Goal: Check status: Check status

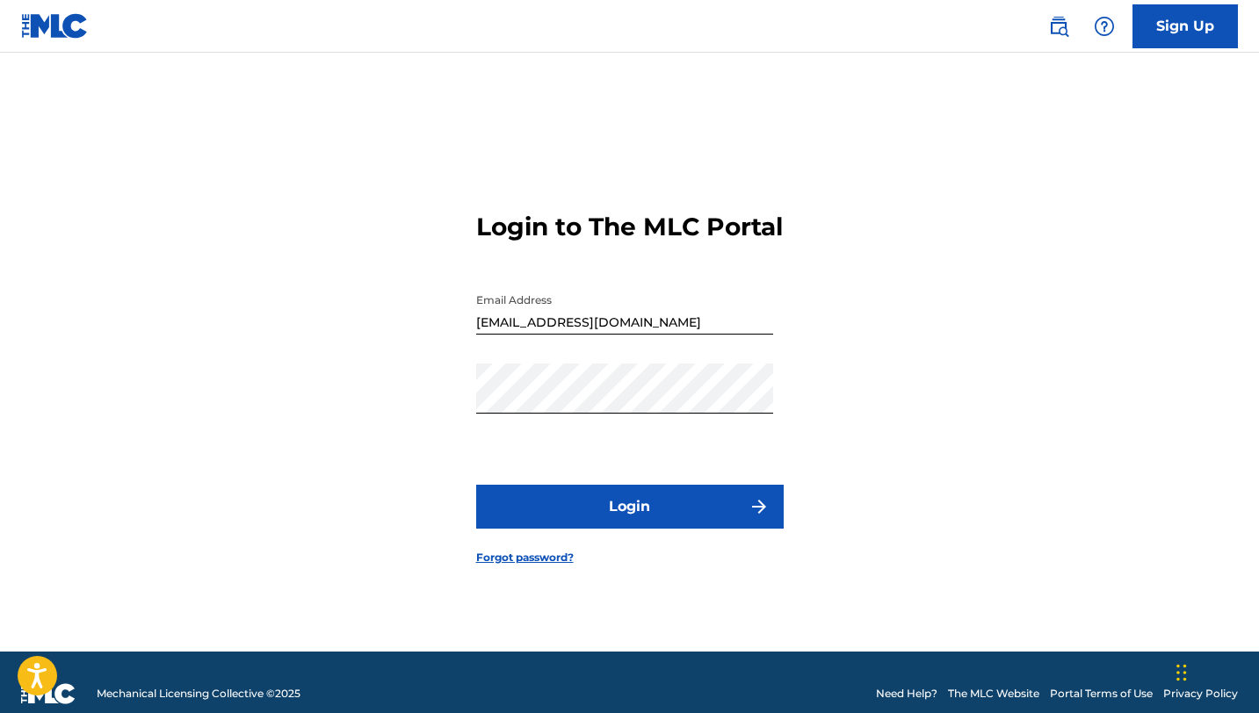
click at [639, 529] on button "Login" at bounding box center [629, 507] width 307 height 44
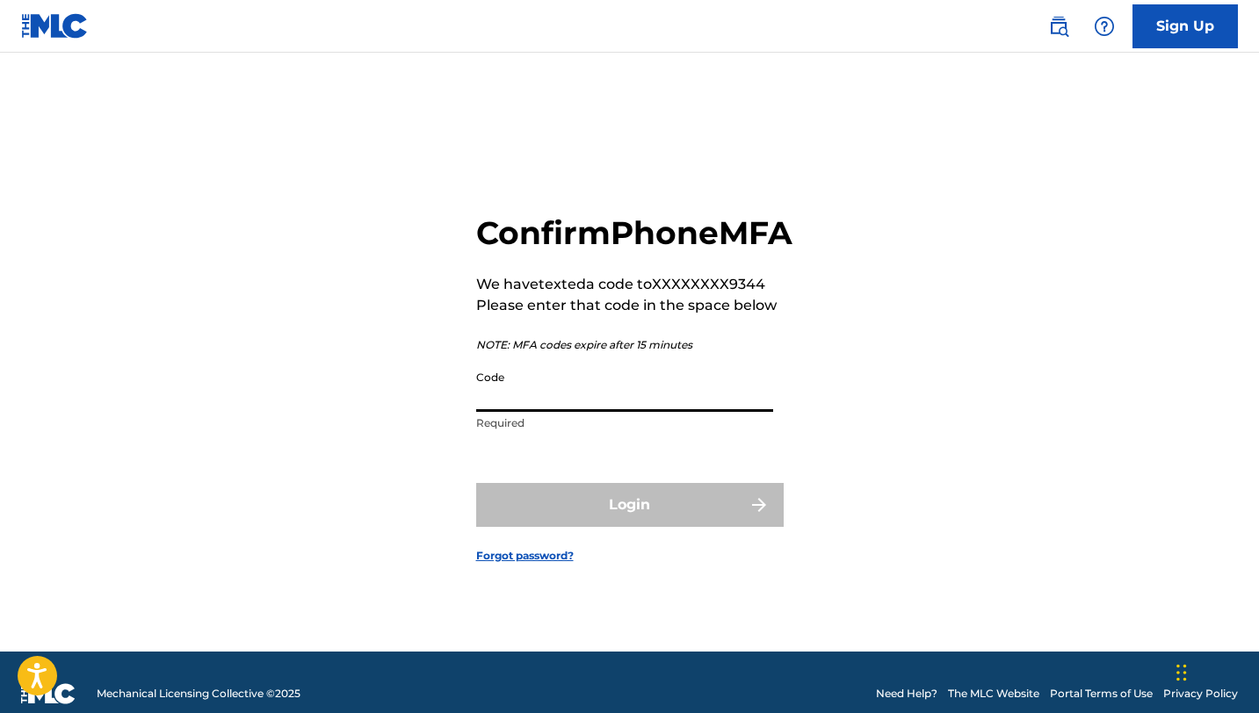
click at [617, 412] on input "Code" at bounding box center [624, 387] width 297 height 50
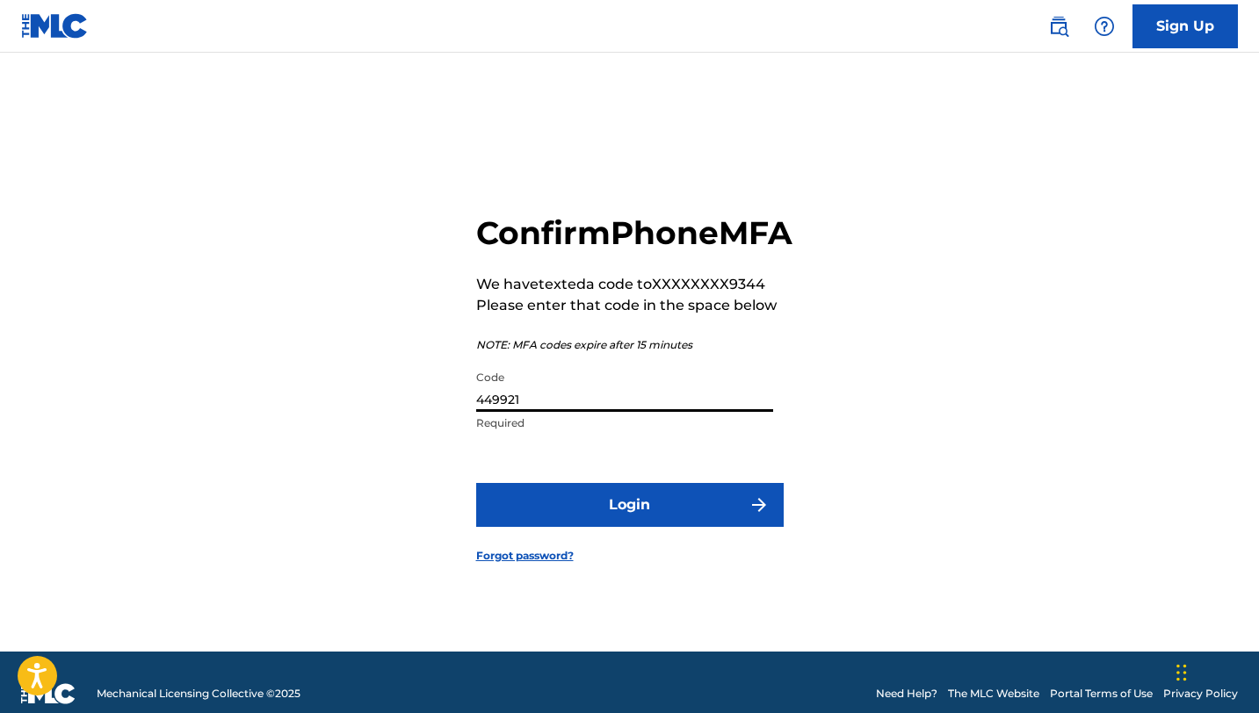
type input "449921"
click at [612, 515] on button "Login" at bounding box center [629, 505] width 307 height 44
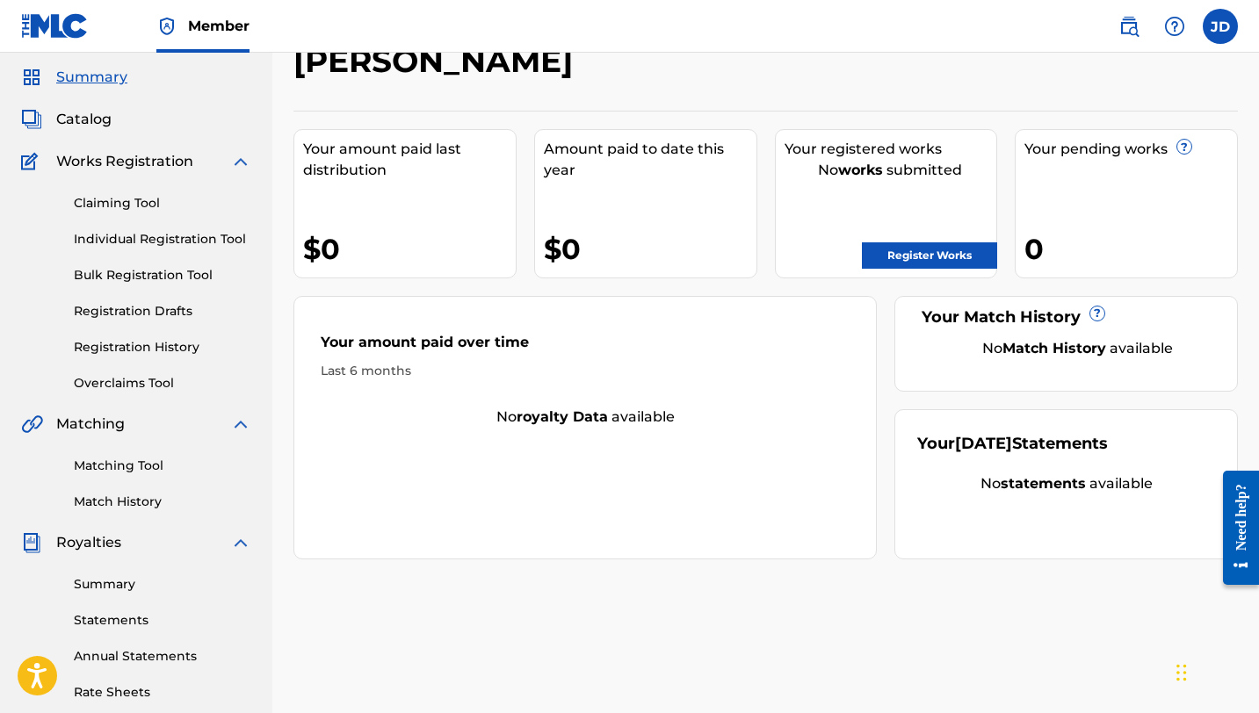
scroll to position [71, 0]
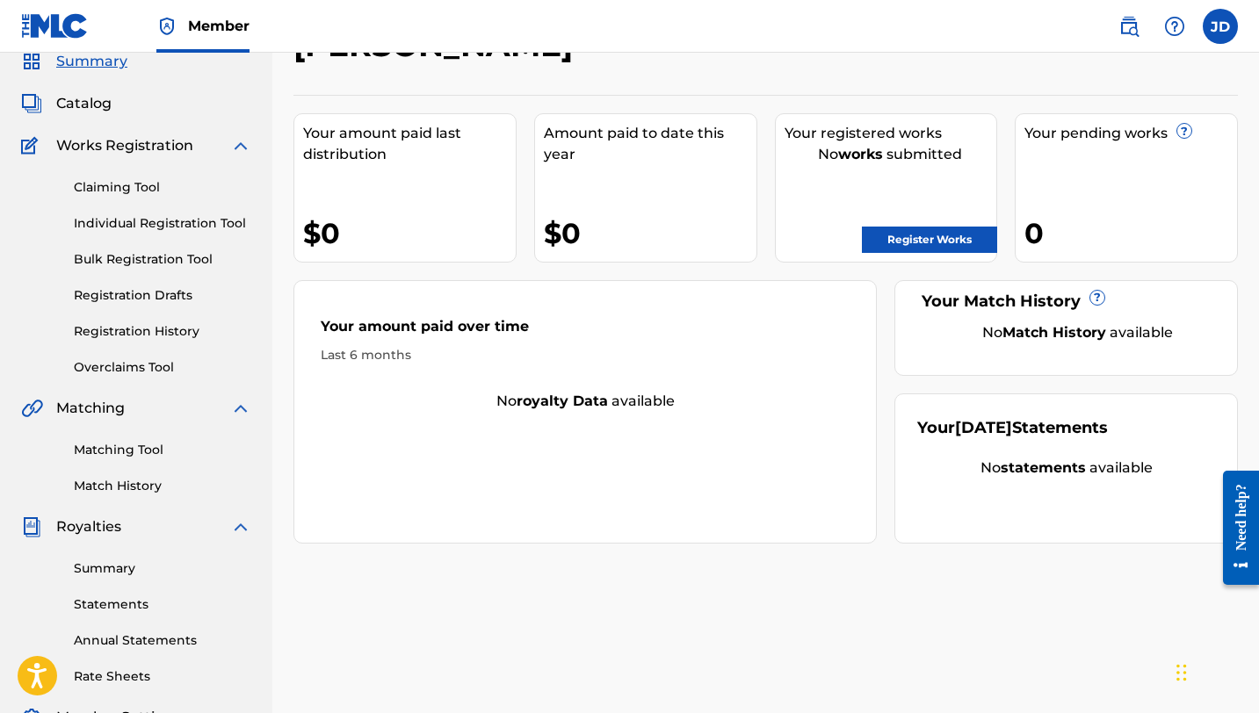
click at [139, 325] on link "Registration History" at bounding box center [162, 331] width 177 height 18
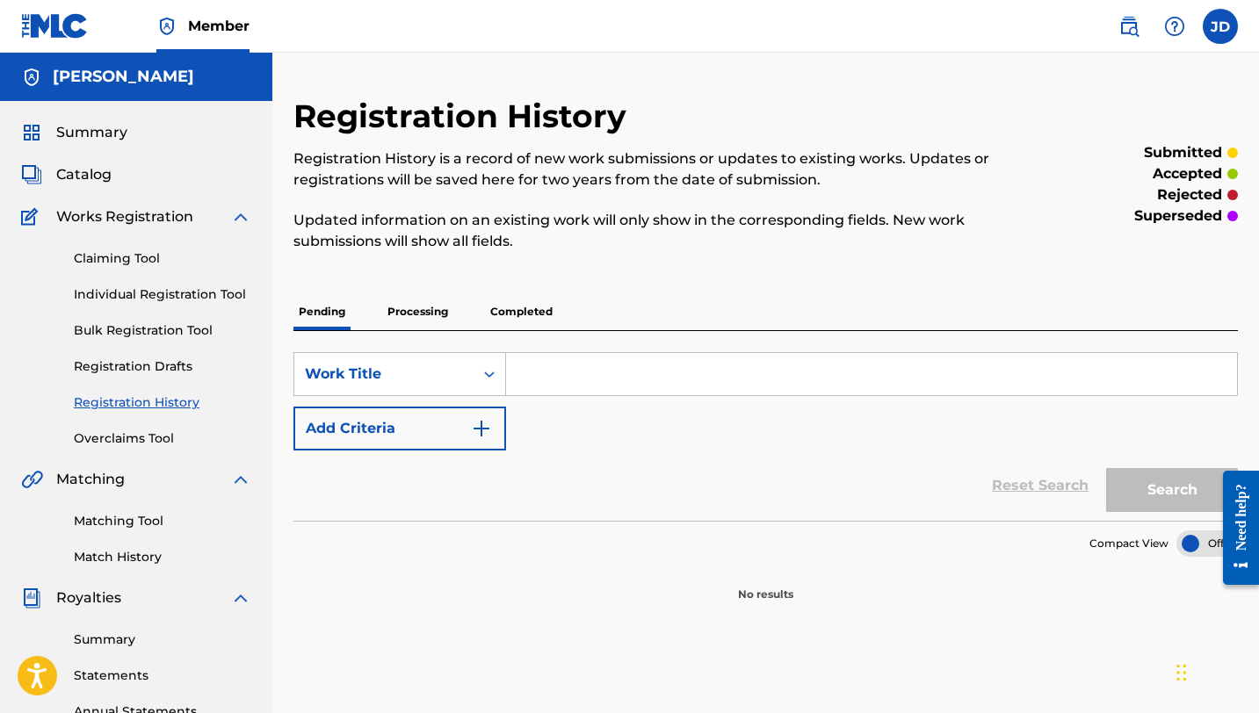
click at [111, 438] on link "Overclaims Tool" at bounding box center [162, 439] width 177 height 18
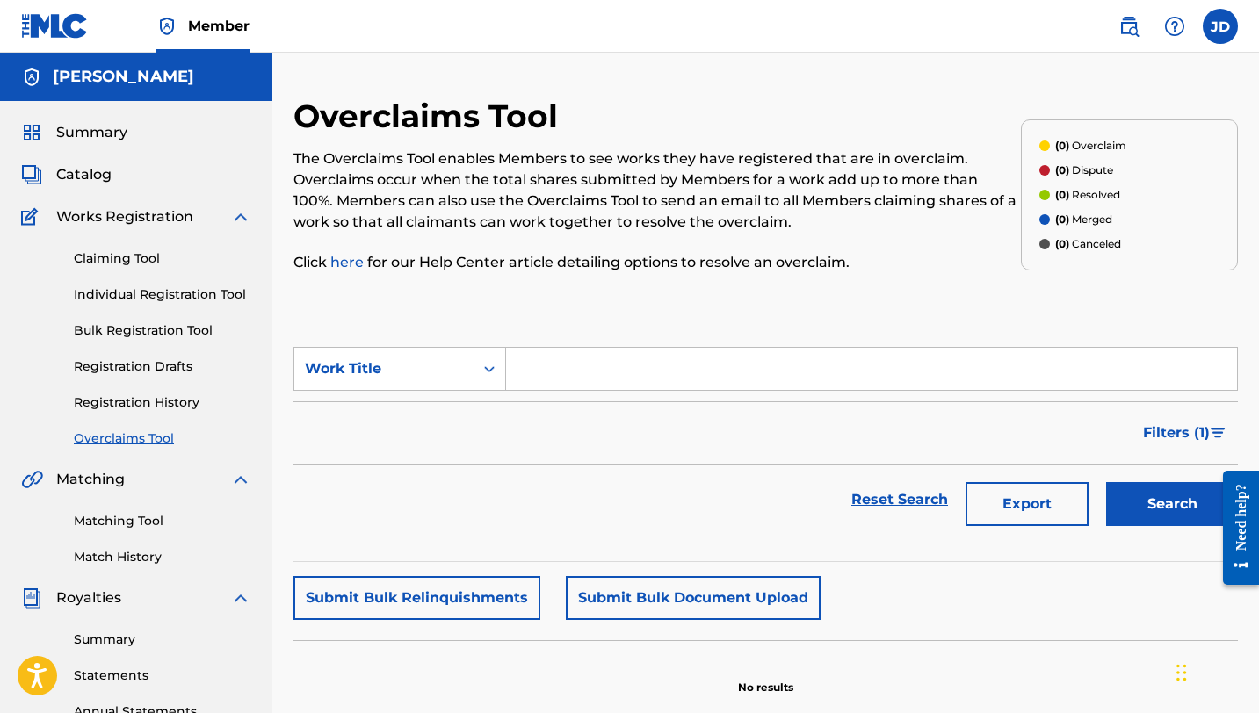
click at [87, 216] on span "Works Registration" at bounding box center [124, 216] width 137 height 21
click at [93, 327] on link "Bulk Registration Tool" at bounding box center [162, 330] width 177 height 18
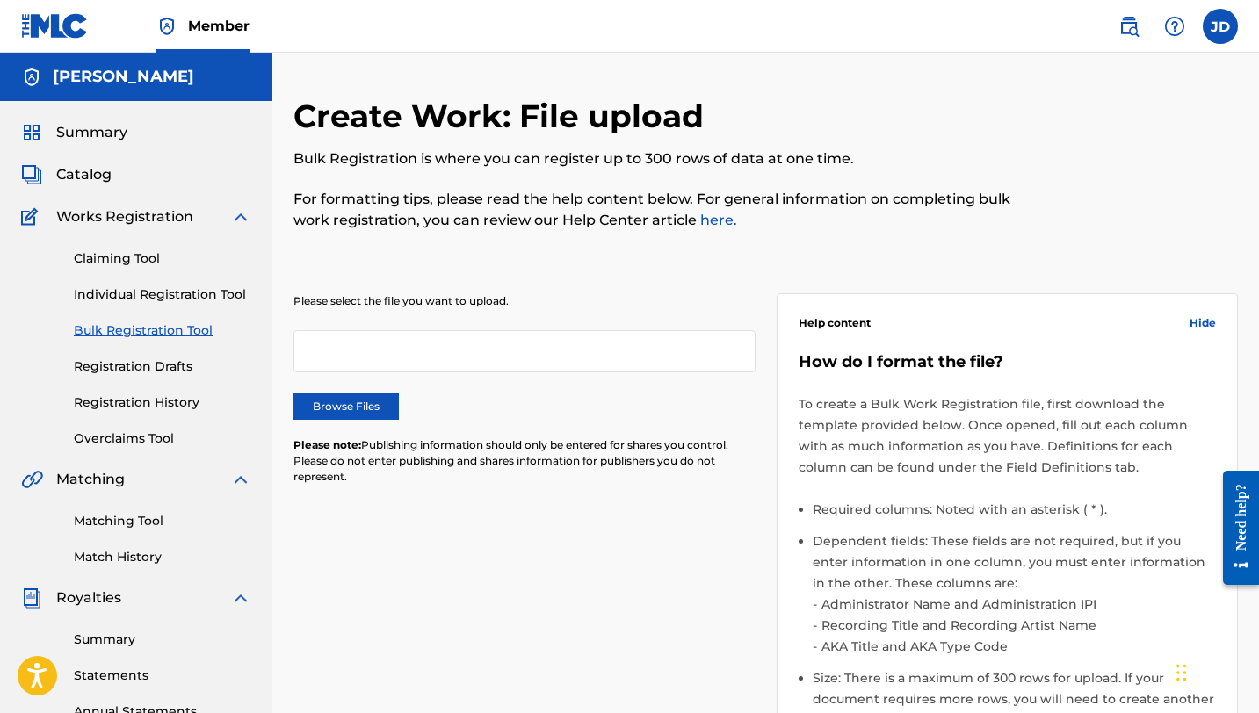
click at [111, 367] on link "Registration Drafts" at bounding box center [162, 367] width 177 height 18
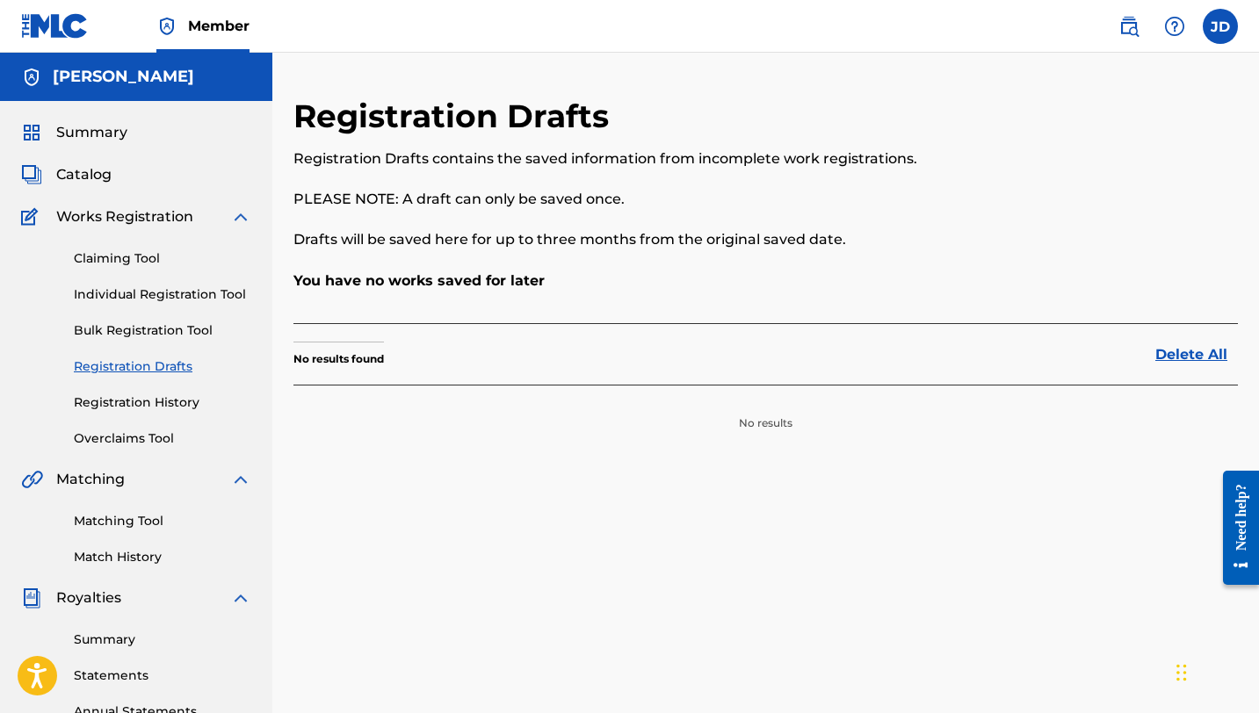
click at [121, 294] on link "Individual Registration Tool" at bounding box center [162, 294] width 177 height 18
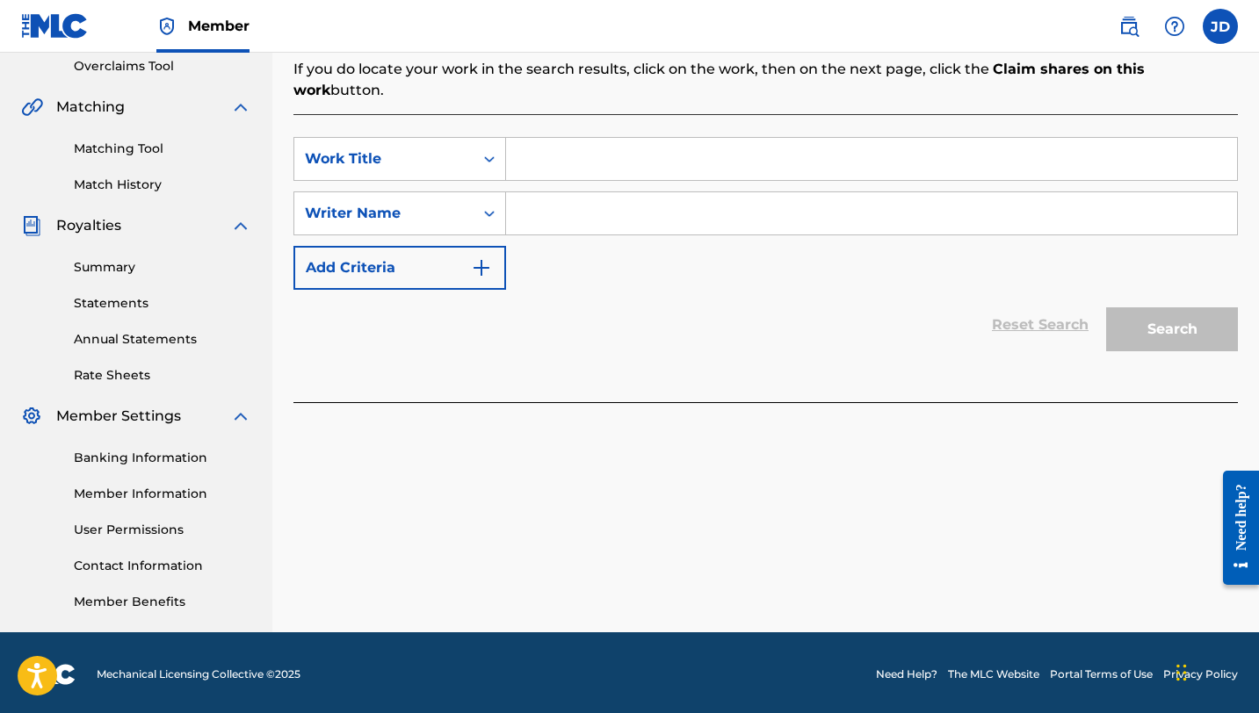
scroll to position [376, 0]
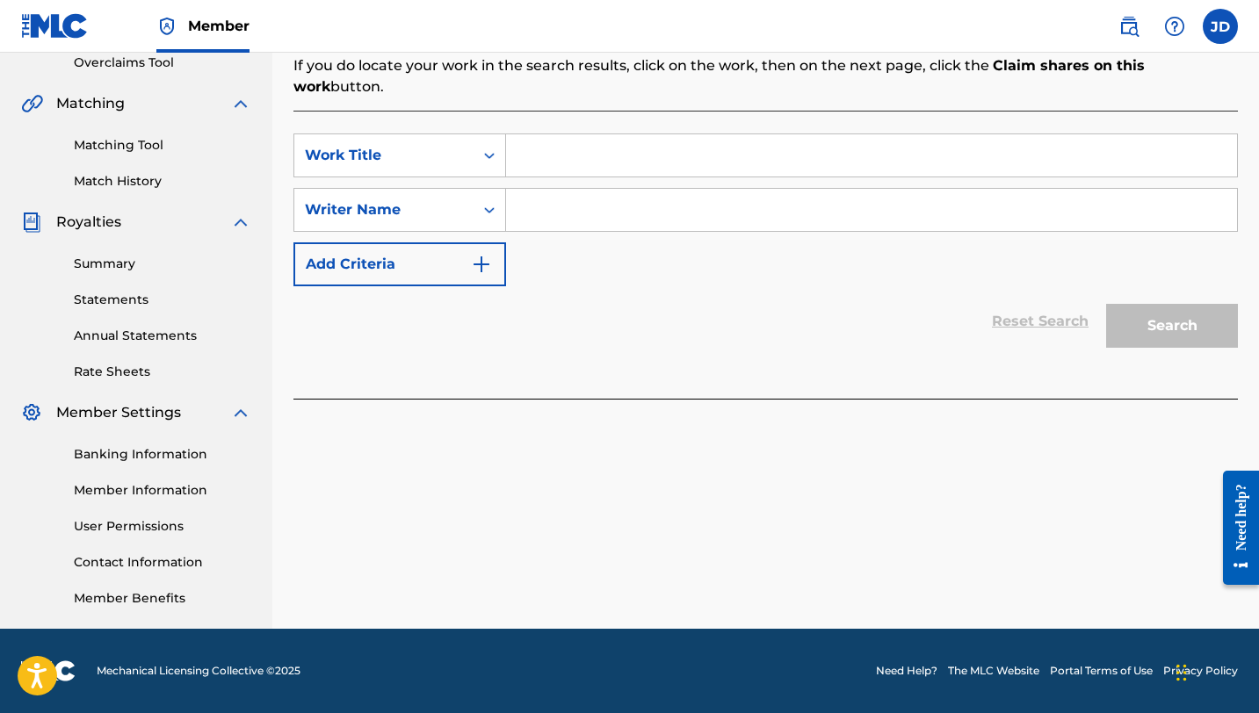
click at [98, 269] on link "Summary" at bounding box center [162, 264] width 177 height 18
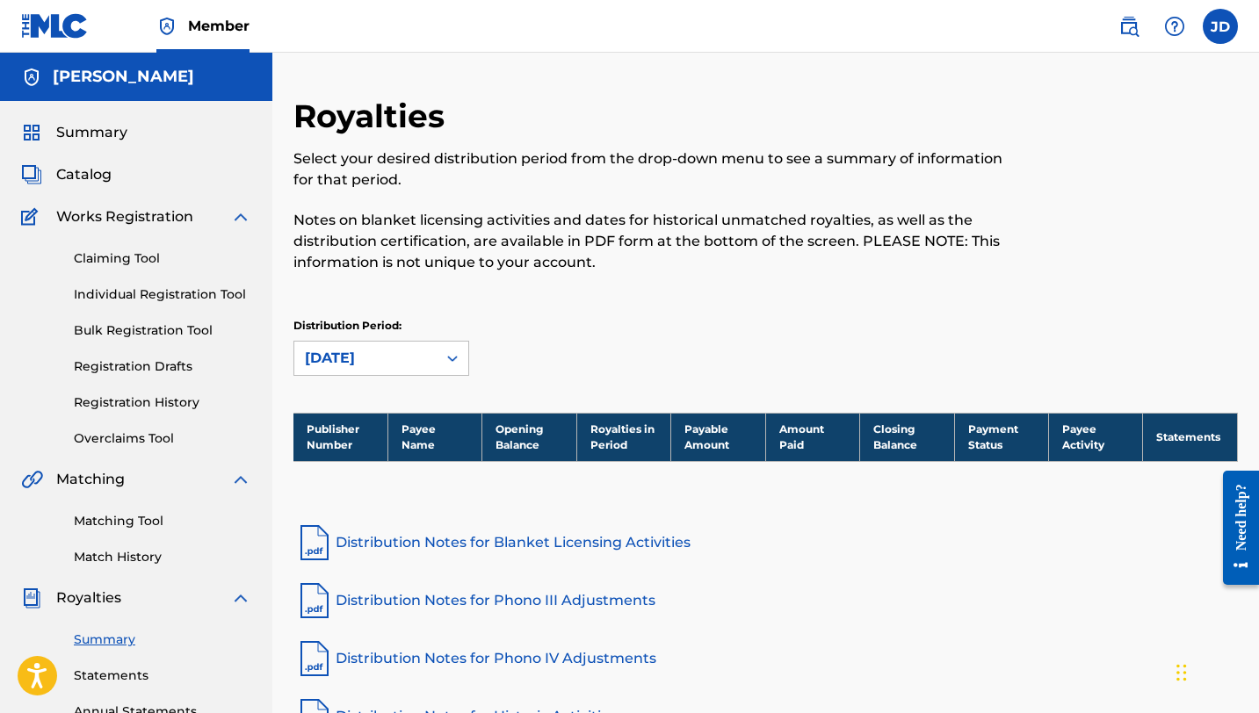
click at [95, 177] on span "Catalog" at bounding box center [83, 174] width 55 height 21
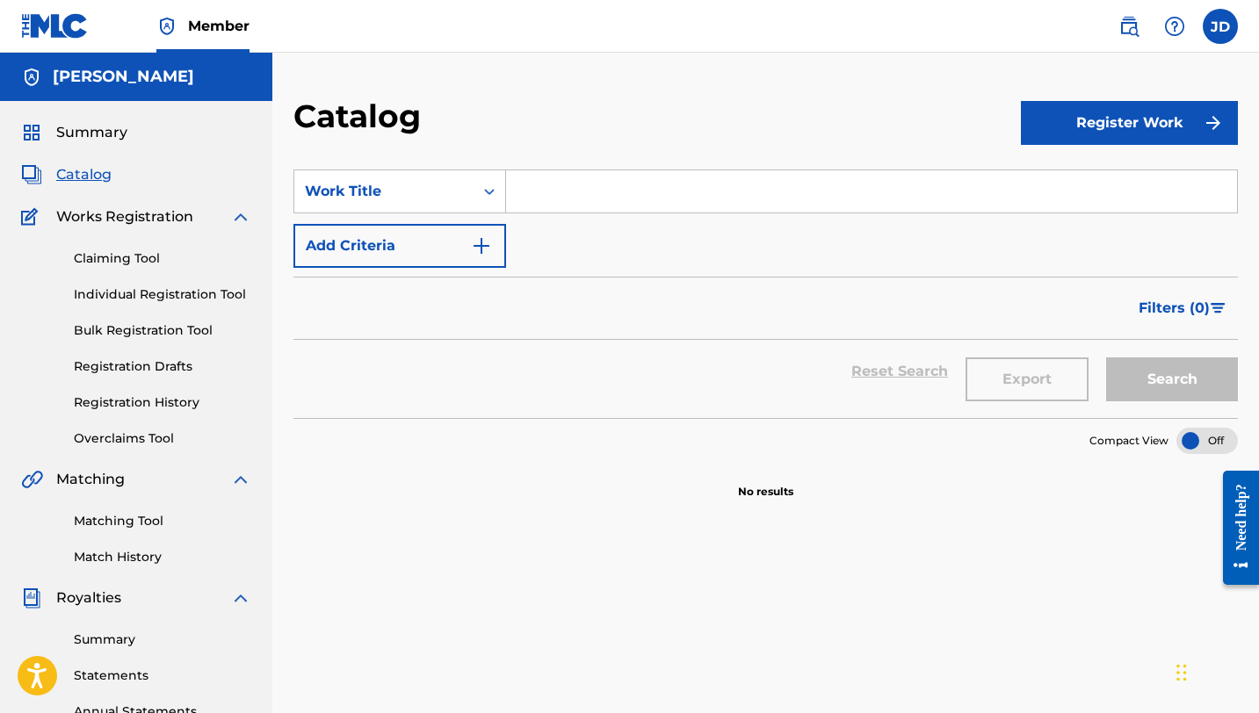
click at [74, 180] on span "Catalog" at bounding box center [83, 174] width 55 height 21
click at [74, 176] on span "Catalog" at bounding box center [83, 174] width 55 height 21
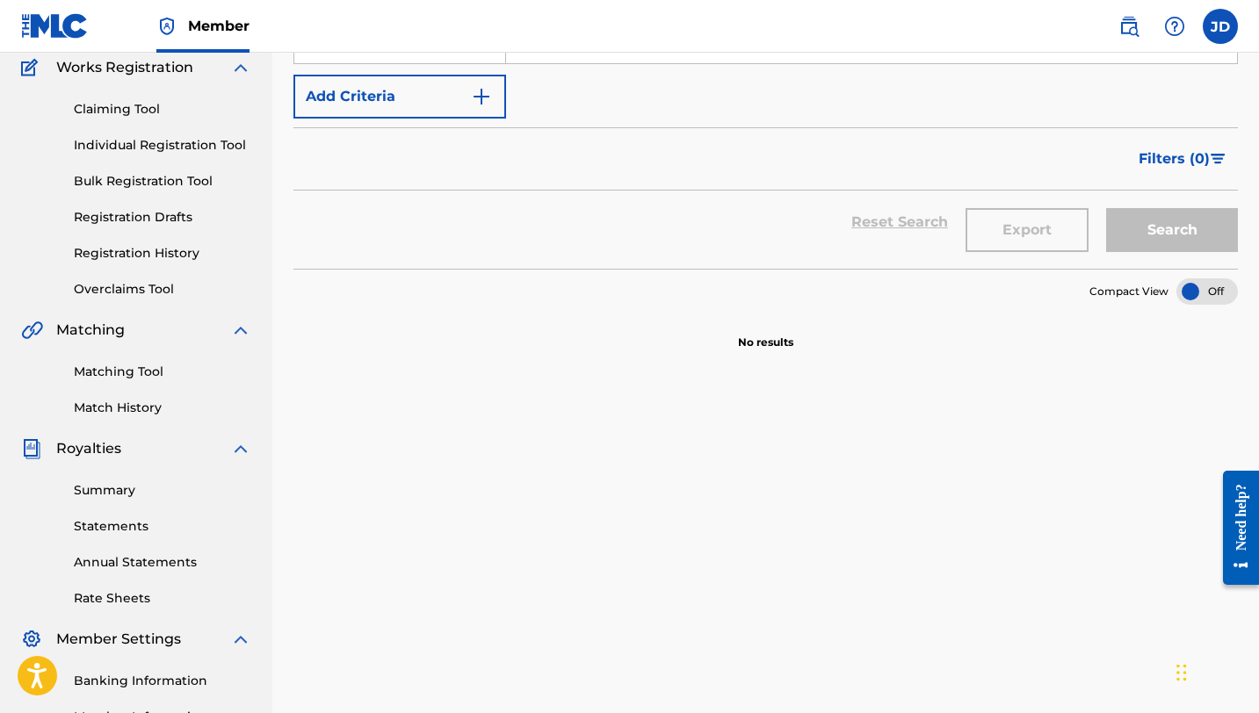
scroll to position [120, 0]
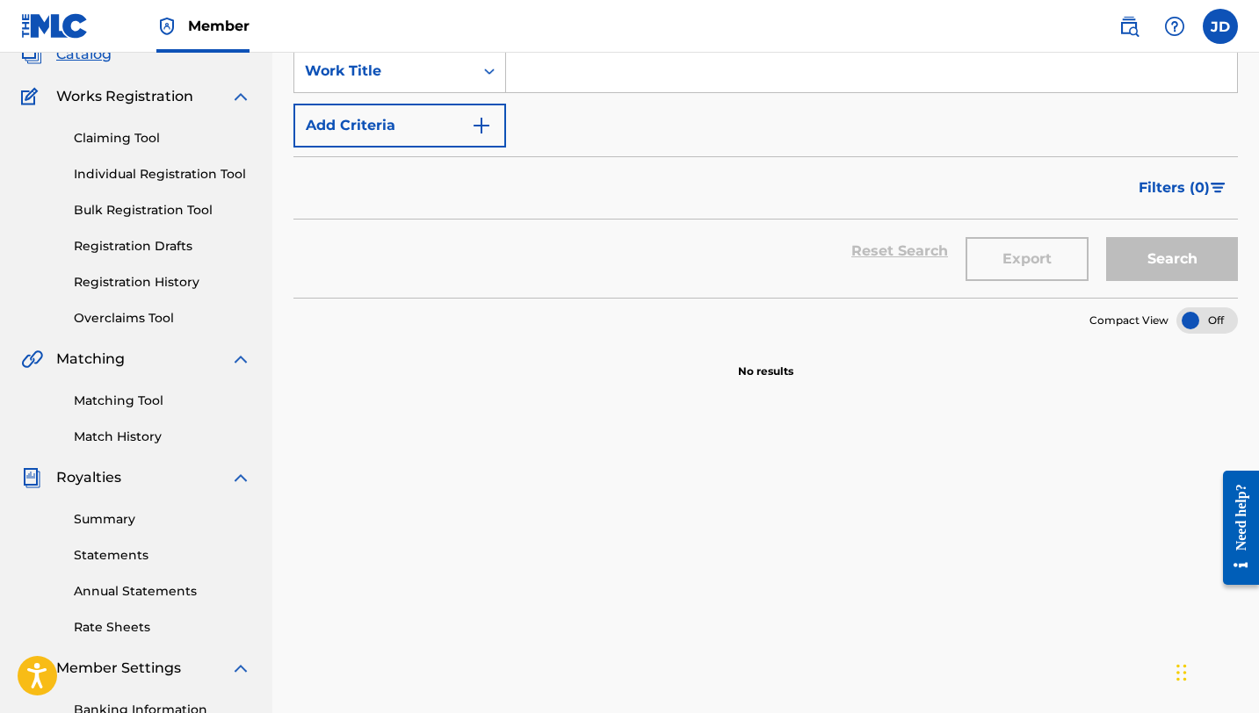
click at [1218, 188] on img "Search Form" at bounding box center [1217, 188] width 15 height 11
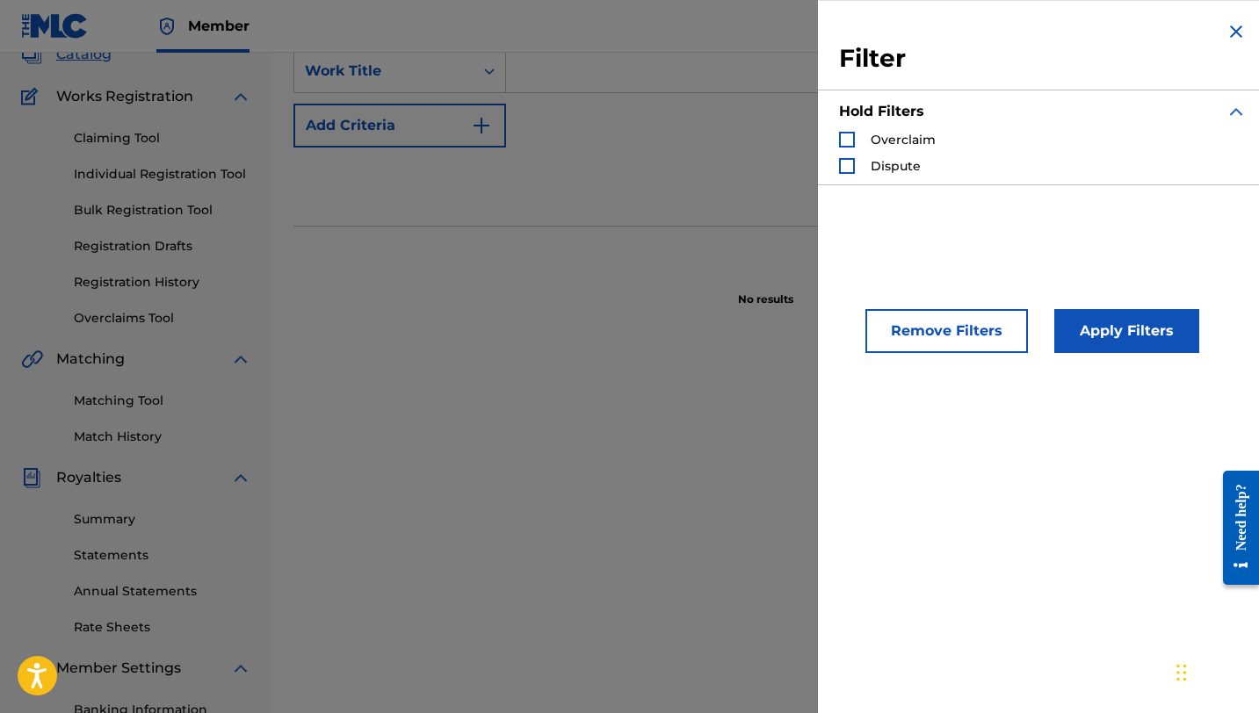
click at [744, 295] on p "No results" at bounding box center [765, 289] width 55 height 37
click at [444, 452] on div "SearchWithCriteria0e347e64-fb59-4eeb-bbd0-a9ac162eafdf Work Title Add Criteria …" at bounding box center [765, 482] width 944 height 908
click at [1230, 31] on img "Search Form" at bounding box center [1235, 31] width 21 height 21
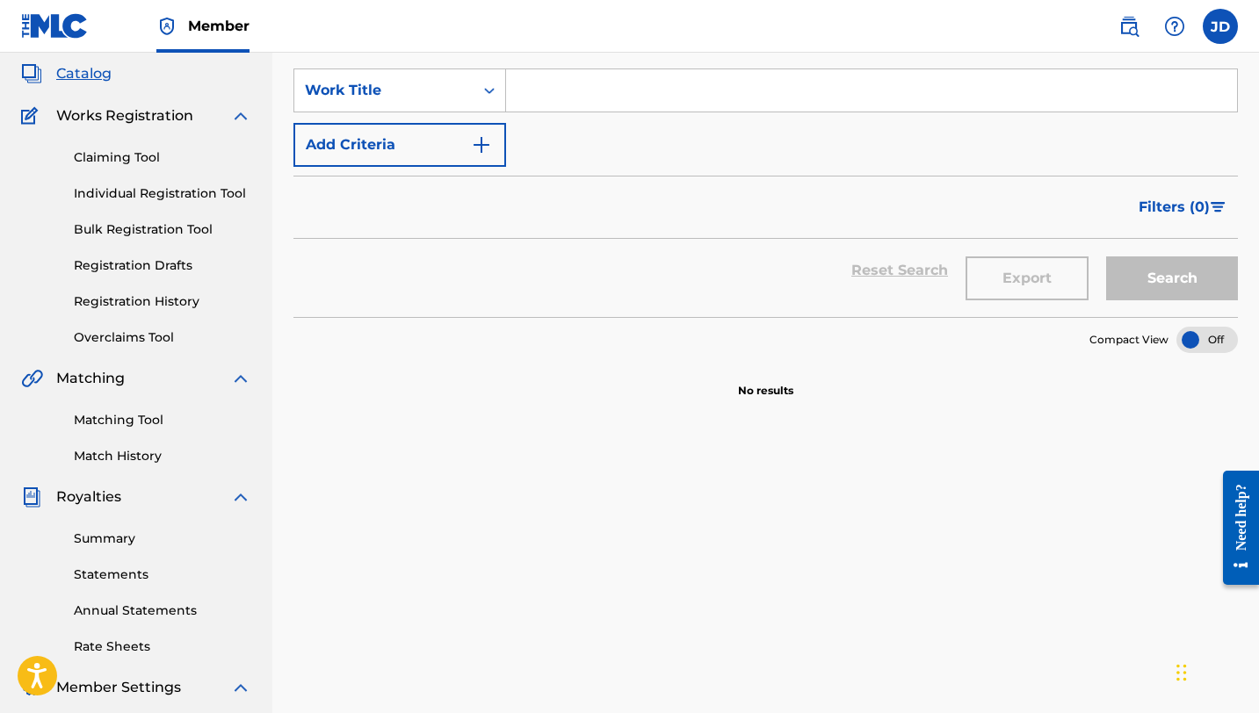
scroll to position [0, 0]
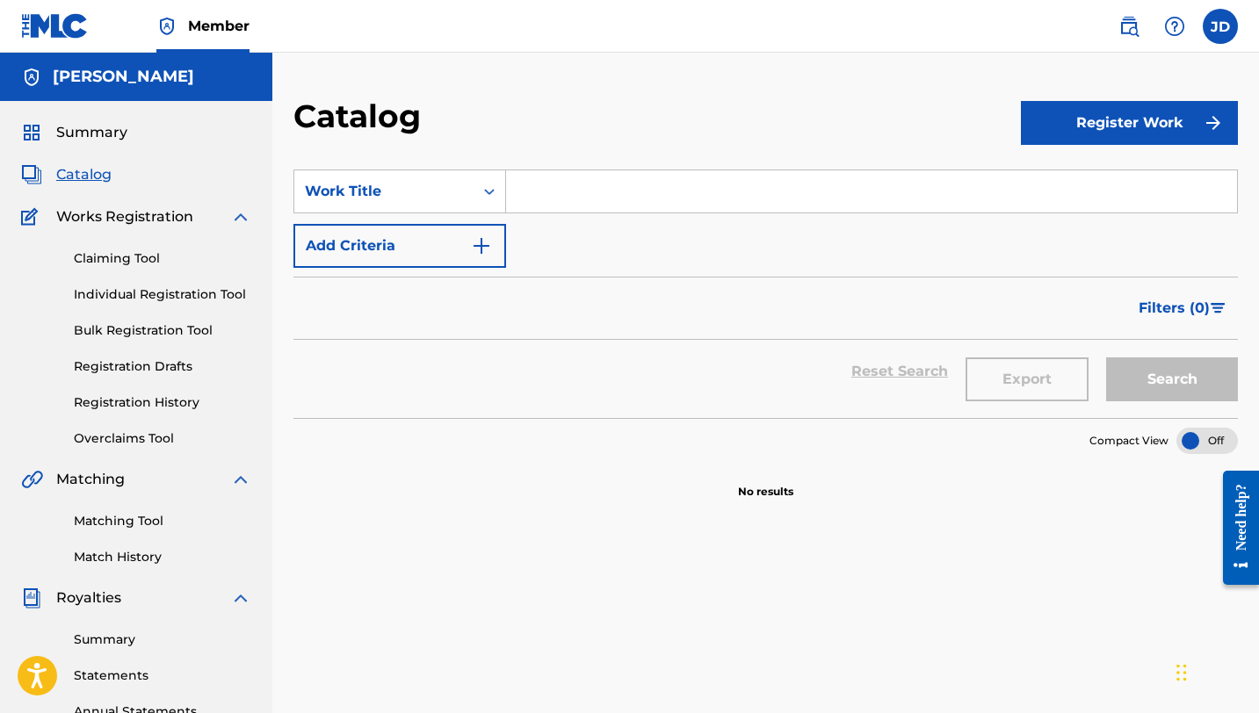
click at [162, 401] on link "Registration History" at bounding box center [162, 403] width 177 height 18
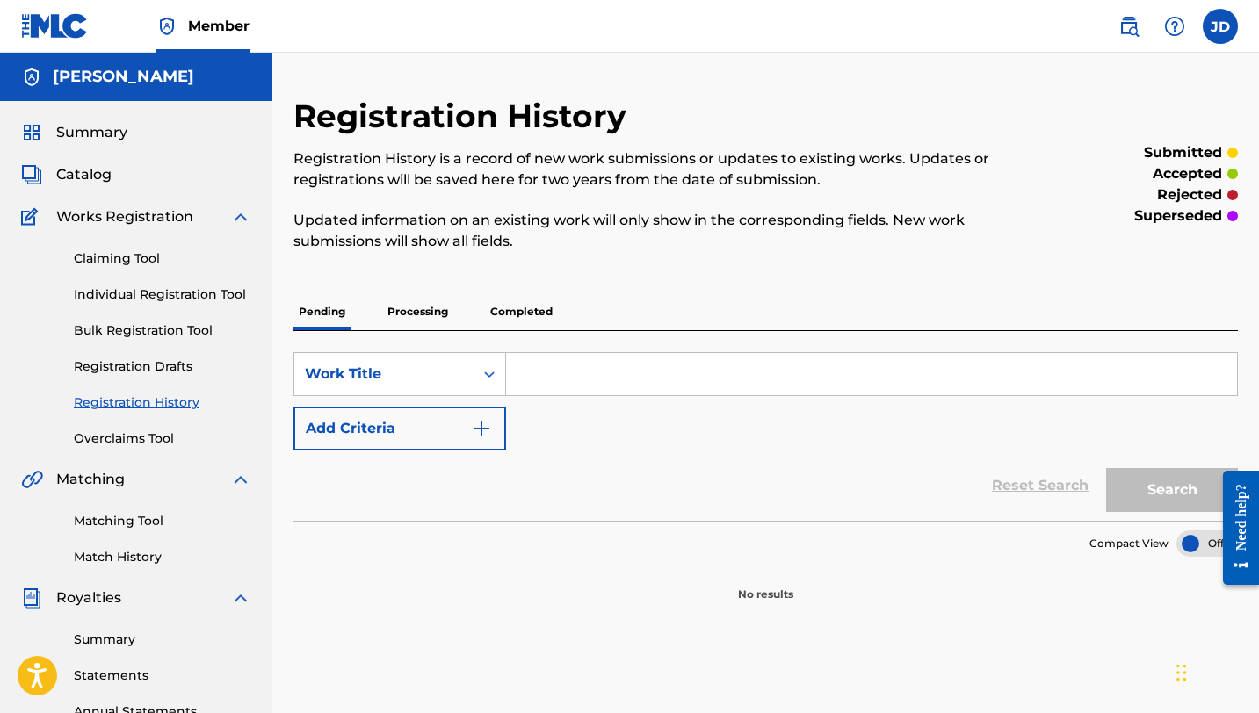
click at [437, 312] on p "Processing" at bounding box center [417, 311] width 71 height 37
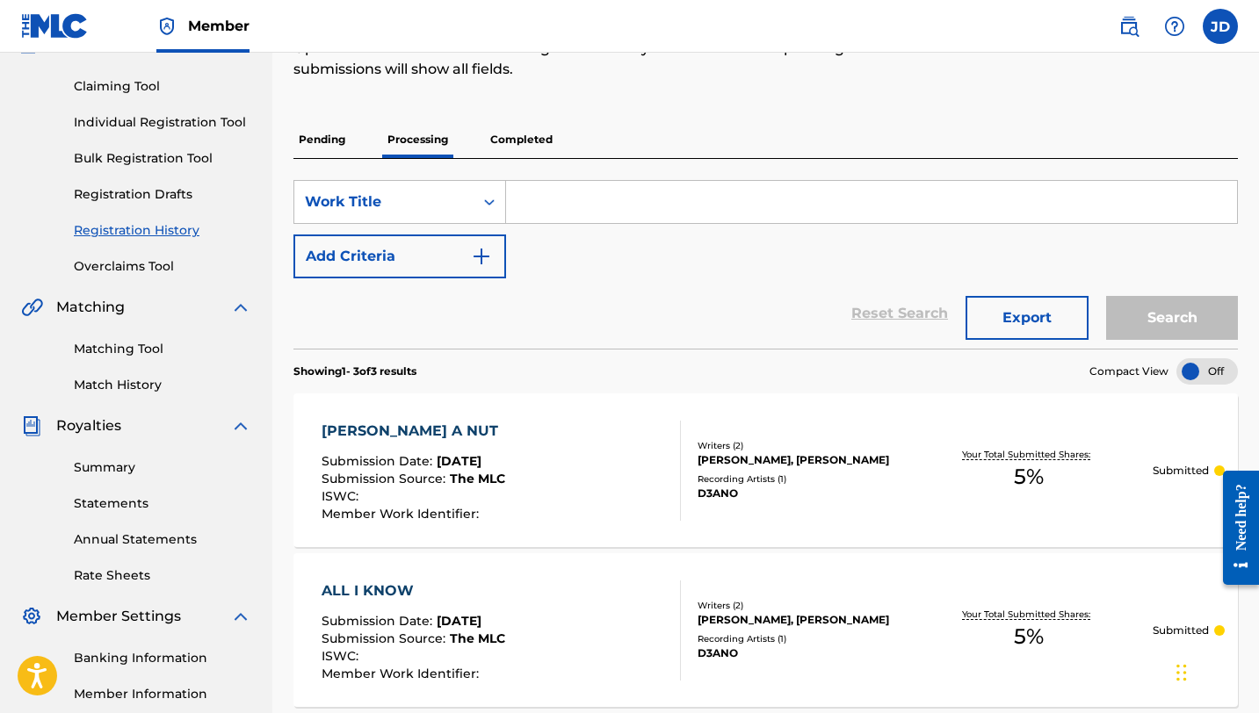
scroll to position [94, 0]
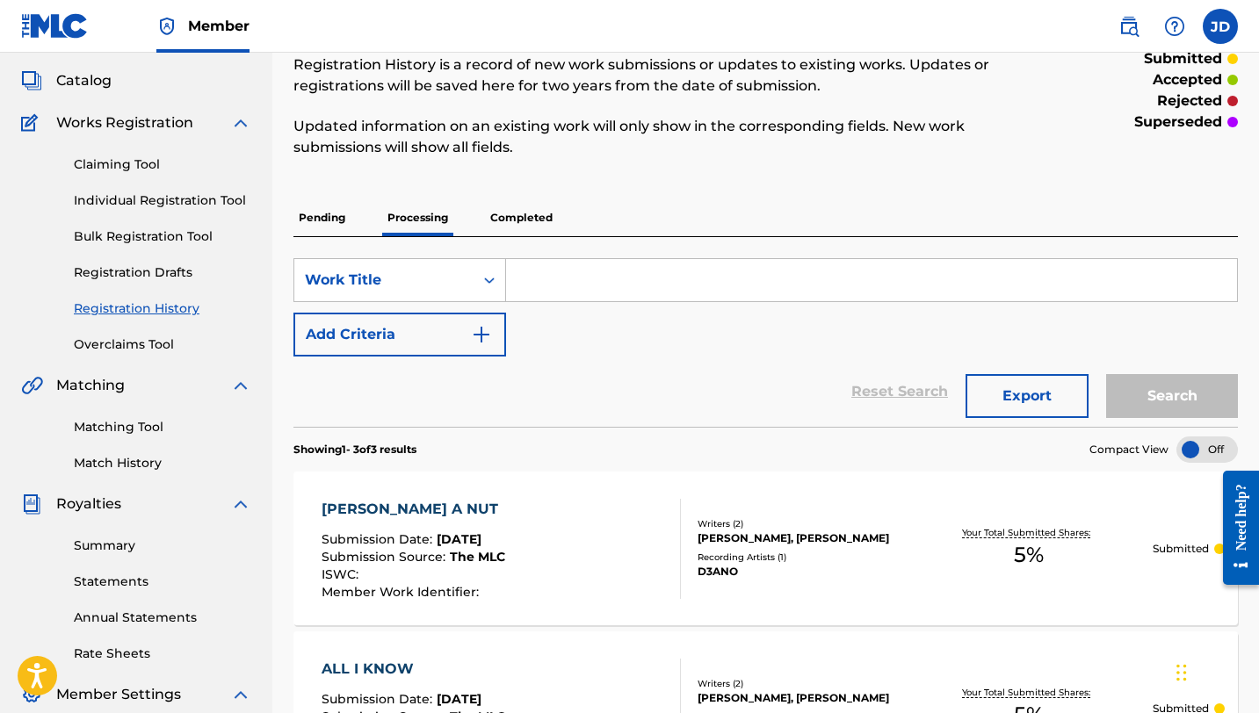
click at [512, 220] on p "Completed" at bounding box center [521, 217] width 73 height 37
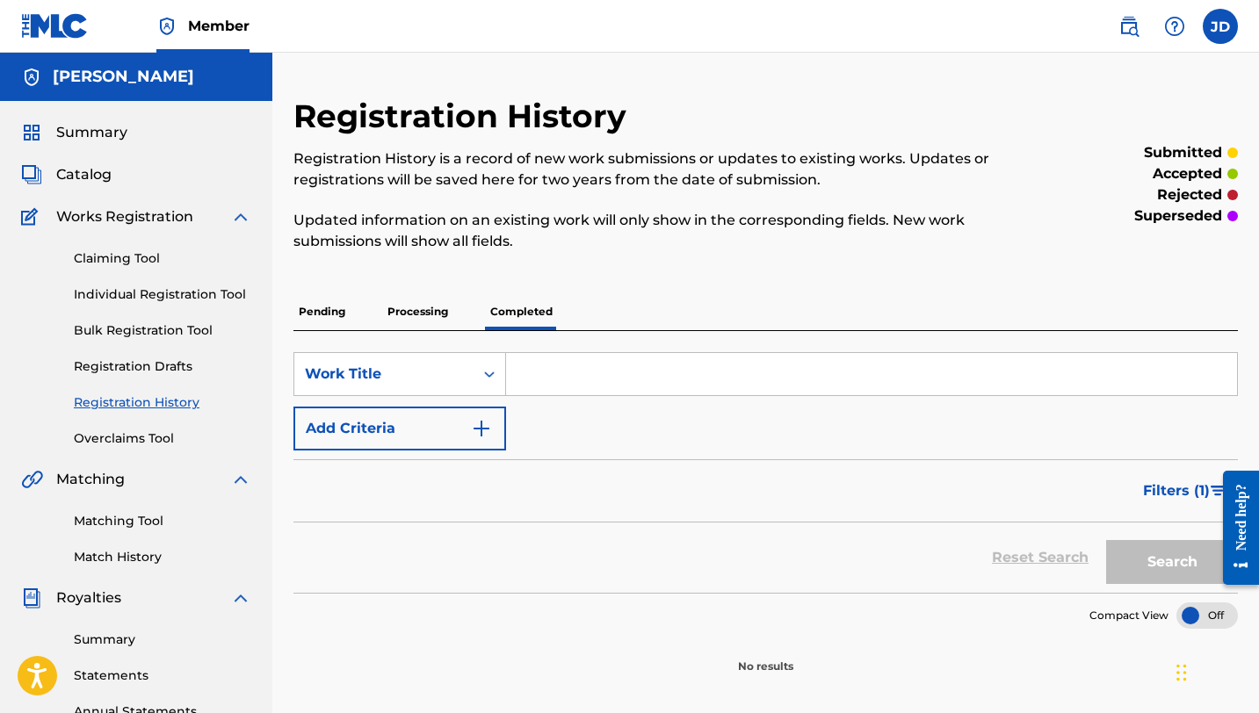
click at [430, 311] on p "Processing" at bounding box center [417, 311] width 71 height 37
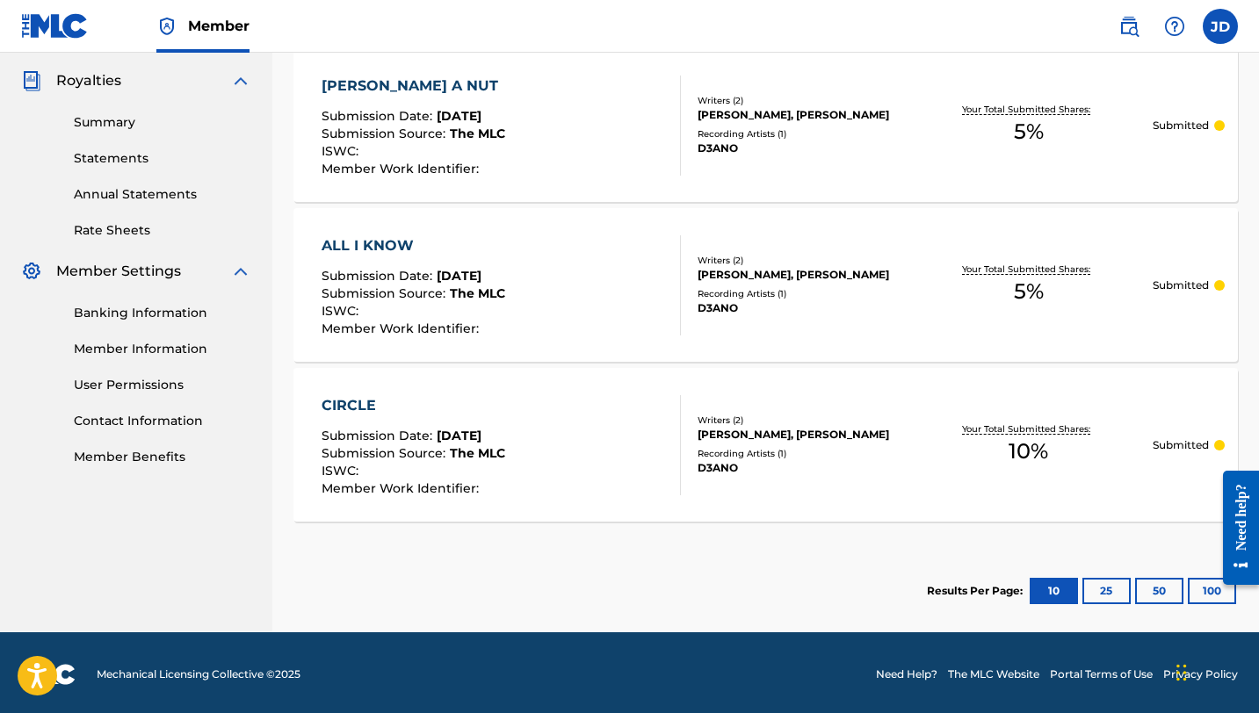
scroll to position [521, 0]
